Goal: Task Accomplishment & Management: Manage account settings

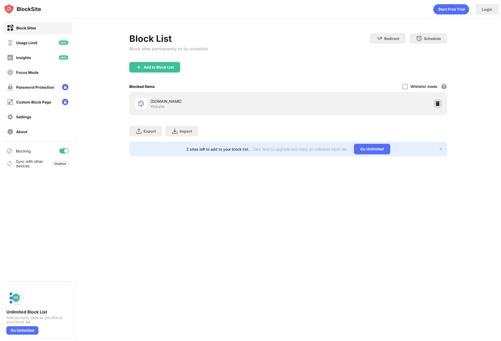
click at [436, 104] on img at bounding box center [437, 103] width 5 height 5
